Goal: Find specific page/section: Find specific page/section

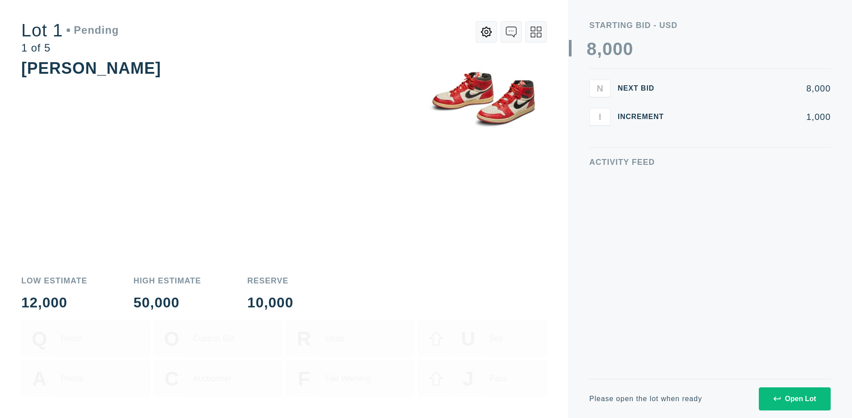
click at [794, 398] on div "Open Lot" at bounding box center [794, 398] width 43 height 8
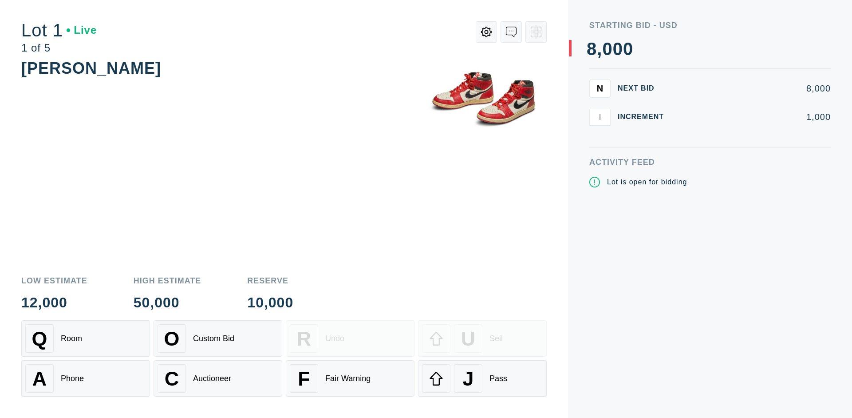
click at [86, 338] on div "Q Room" at bounding box center [85, 338] width 121 height 28
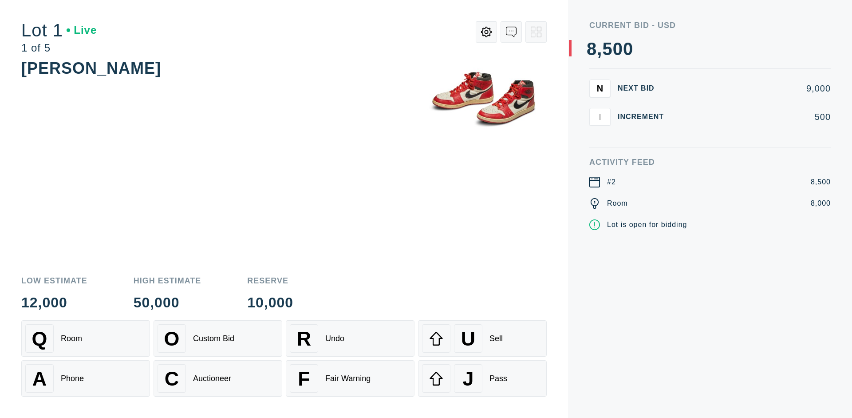
click at [86, 338] on div "Q Room" at bounding box center [85, 338] width 121 height 28
